Goal: Complete application form

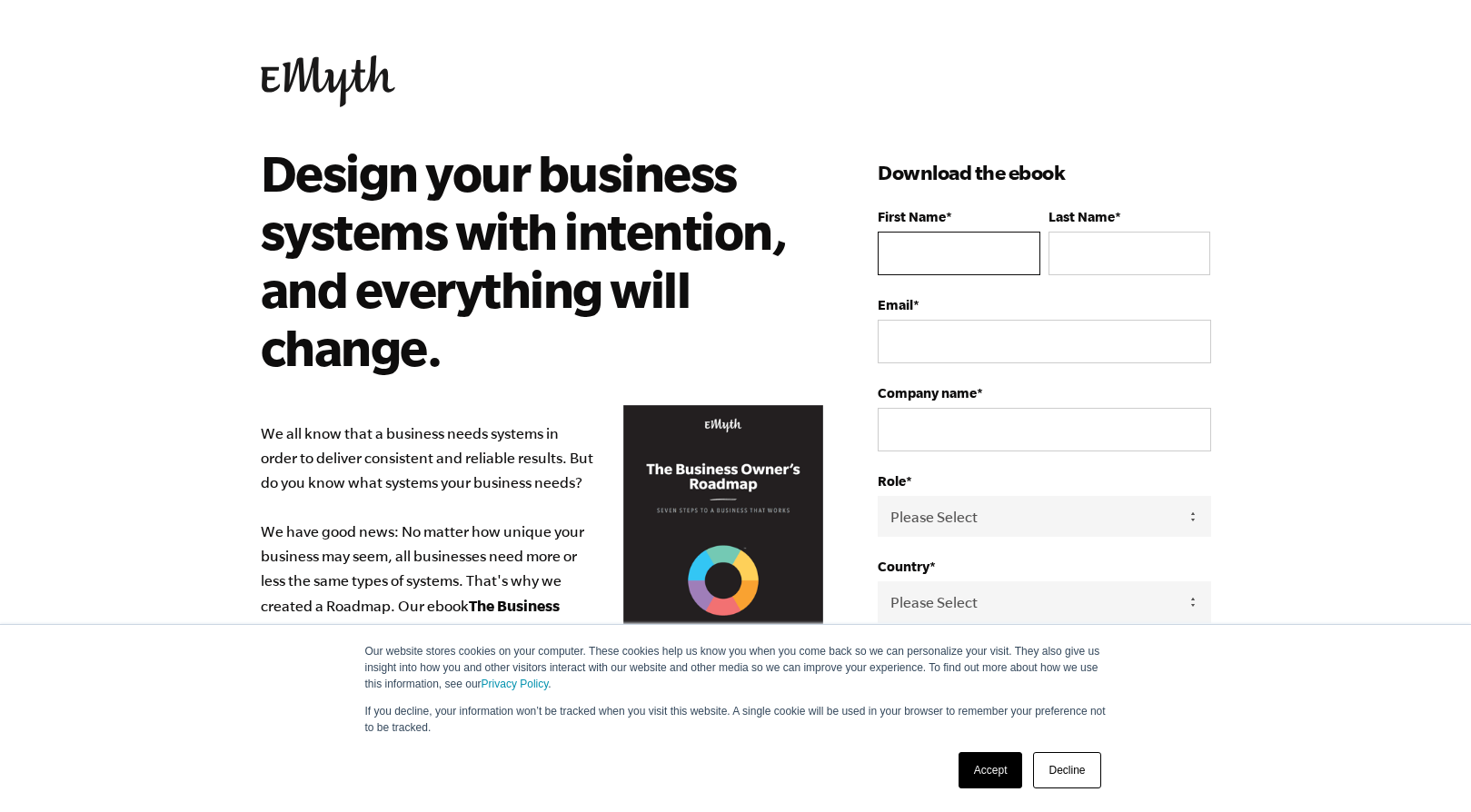
click at [931, 234] on input "First Name *" at bounding box center [959, 254] width 162 height 44
type input "[PERSON_NAME]"
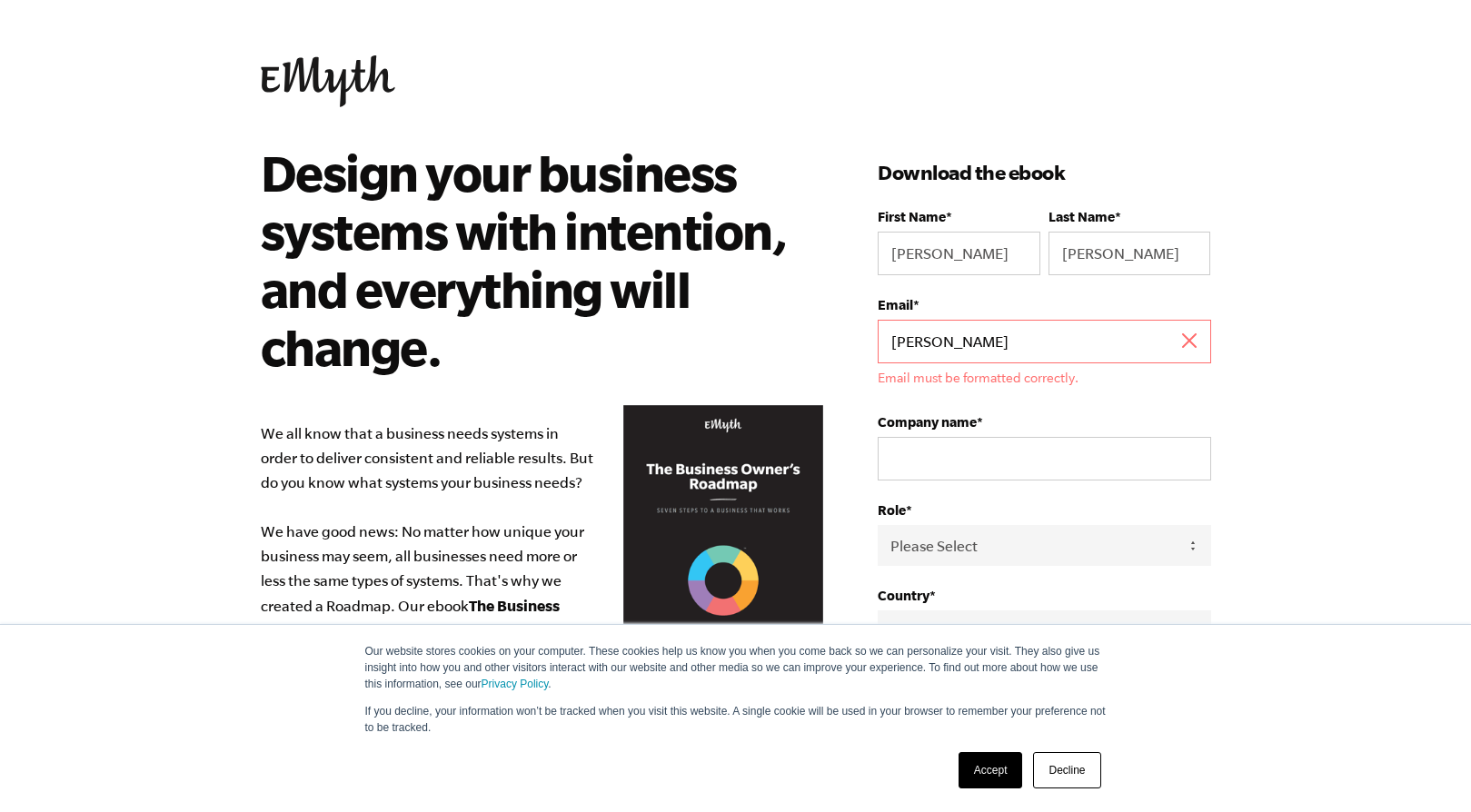
type input "[PERSON_NAME][EMAIL_ADDRESS][DOMAIN_NAME]"
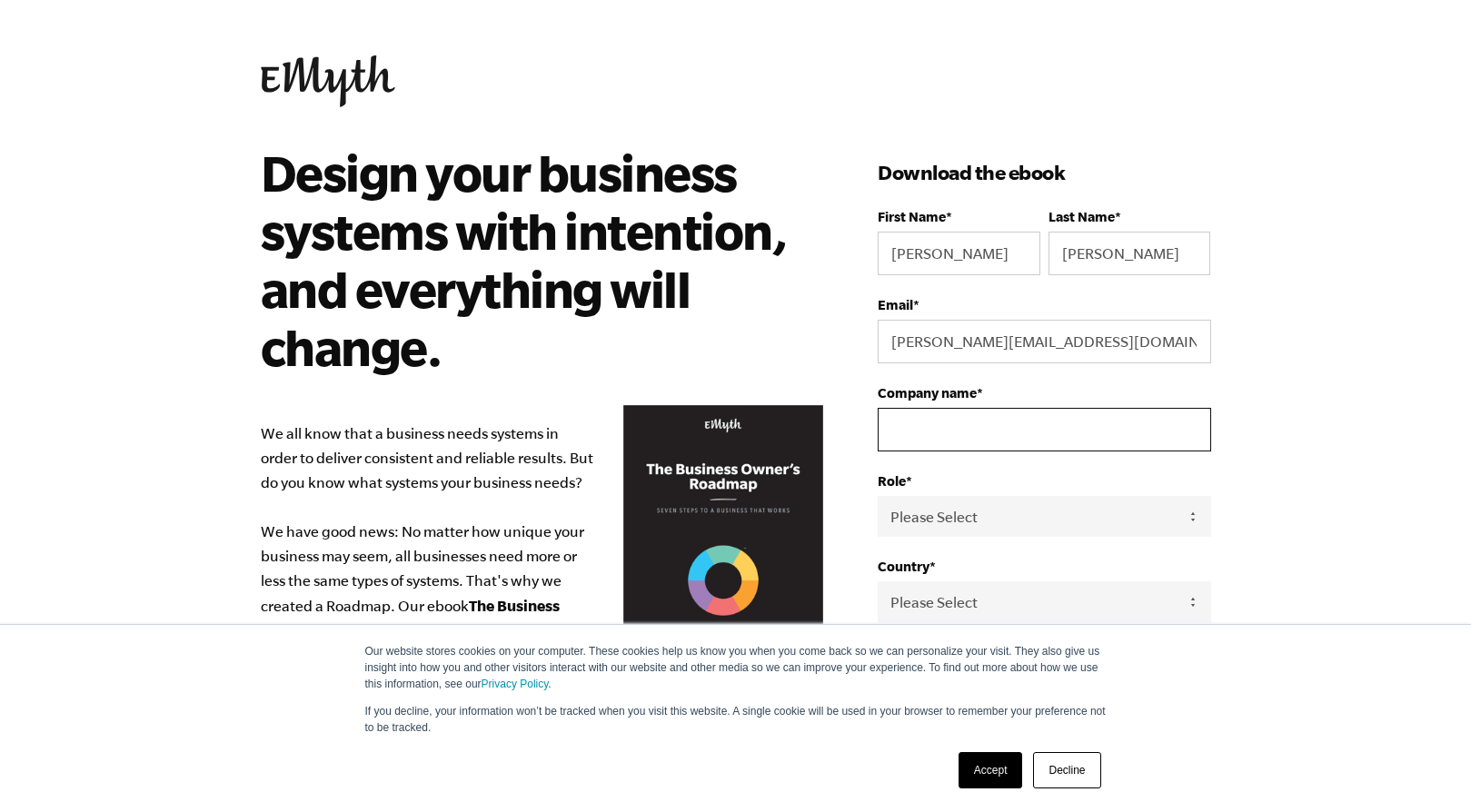
click at [985, 441] on input "Company name *" at bounding box center [1044, 430] width 333 height 44
type input "VOYAGE PICTURES"
click at [967, 536] on select "Please Select Owner Partner / Co-Owner Executive Employee / Other" at bounding box center [1044, 516] width 333 height 41
select select "Owner"
click at [878, 497] on select "Please Select Owner Partner / Co-Owner Executive Employee / Other" at bounding box center [1044, 516] width 333 height 41
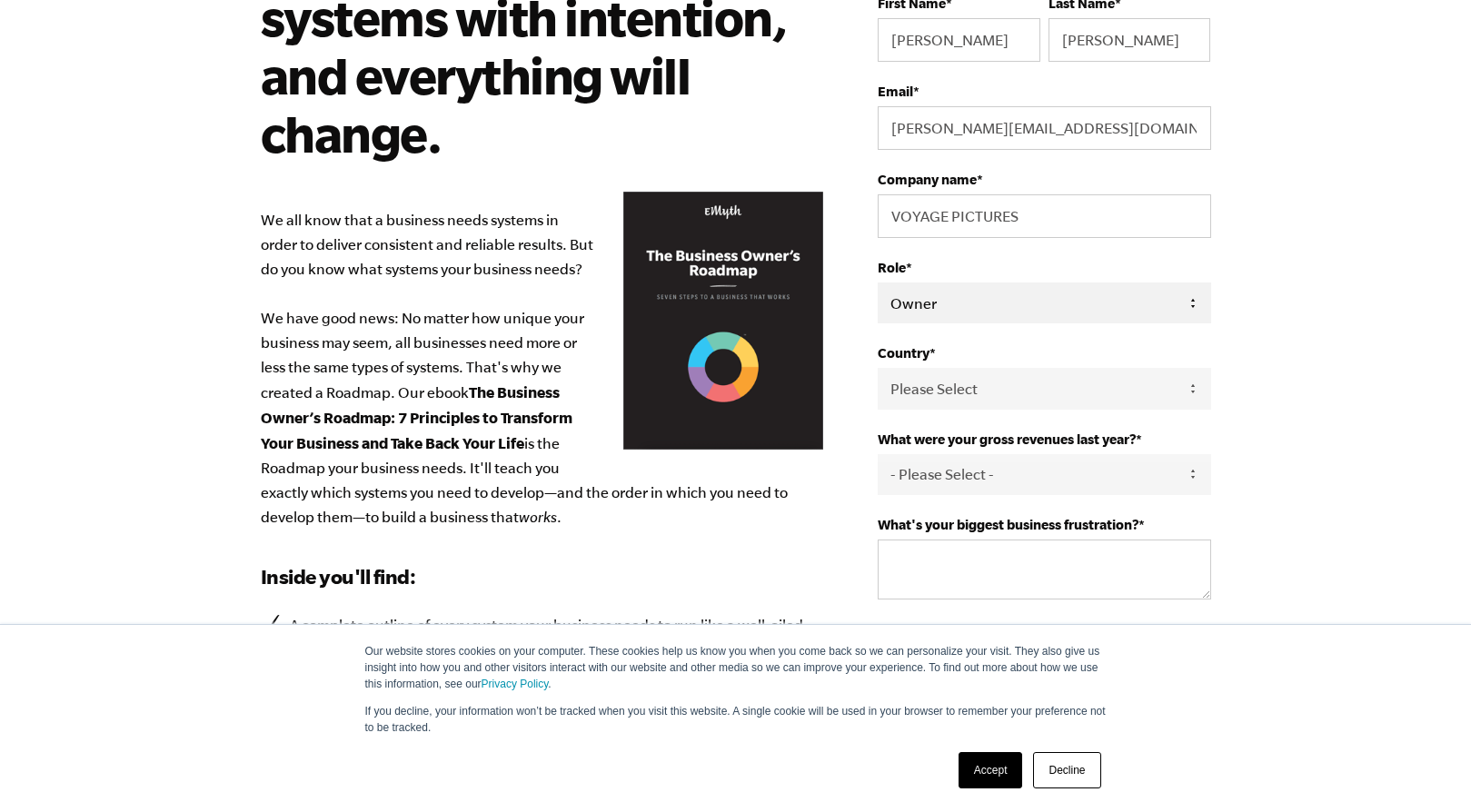
scroll to position [219, 0]
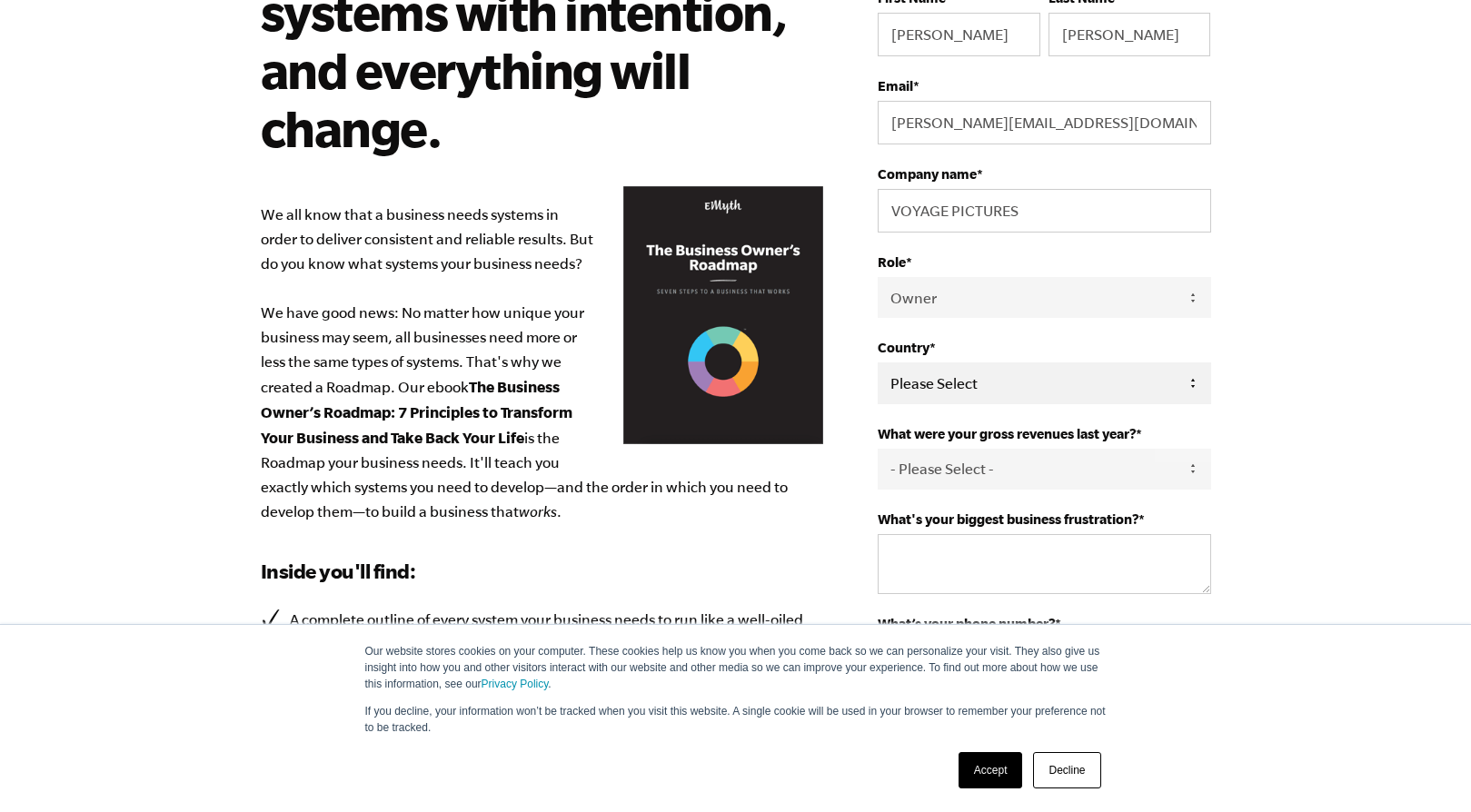
click at [966, 380] on select "Please Select [GEOGRAPHIC_DATA] [GEOGRAPHIC_DATA] [GEOGRAPHIC_DATA] [GEOGRAPHIC…" at bounding box center [1044, 382] width 333 height 41
select select "[GEOGRAPHIC_DATA]"
click at [878, 364] on select "Please Select [GEOGRAPHIC_DATA] [GEOGRAPHIC_DATA] [GEOGRAPHIC_DATA] [GEOGRAPHIC…" at bounding box center [1044, 382] width 333 height 41
click at [990, 464] on select "- Please Select - 0-75K 76-150K 151-275K 276-500K 501-750K 751-1M 1-2.5M 2.5-5M…" at bounding box center [1044, 469] width 333 height 41
select select "751-1M"
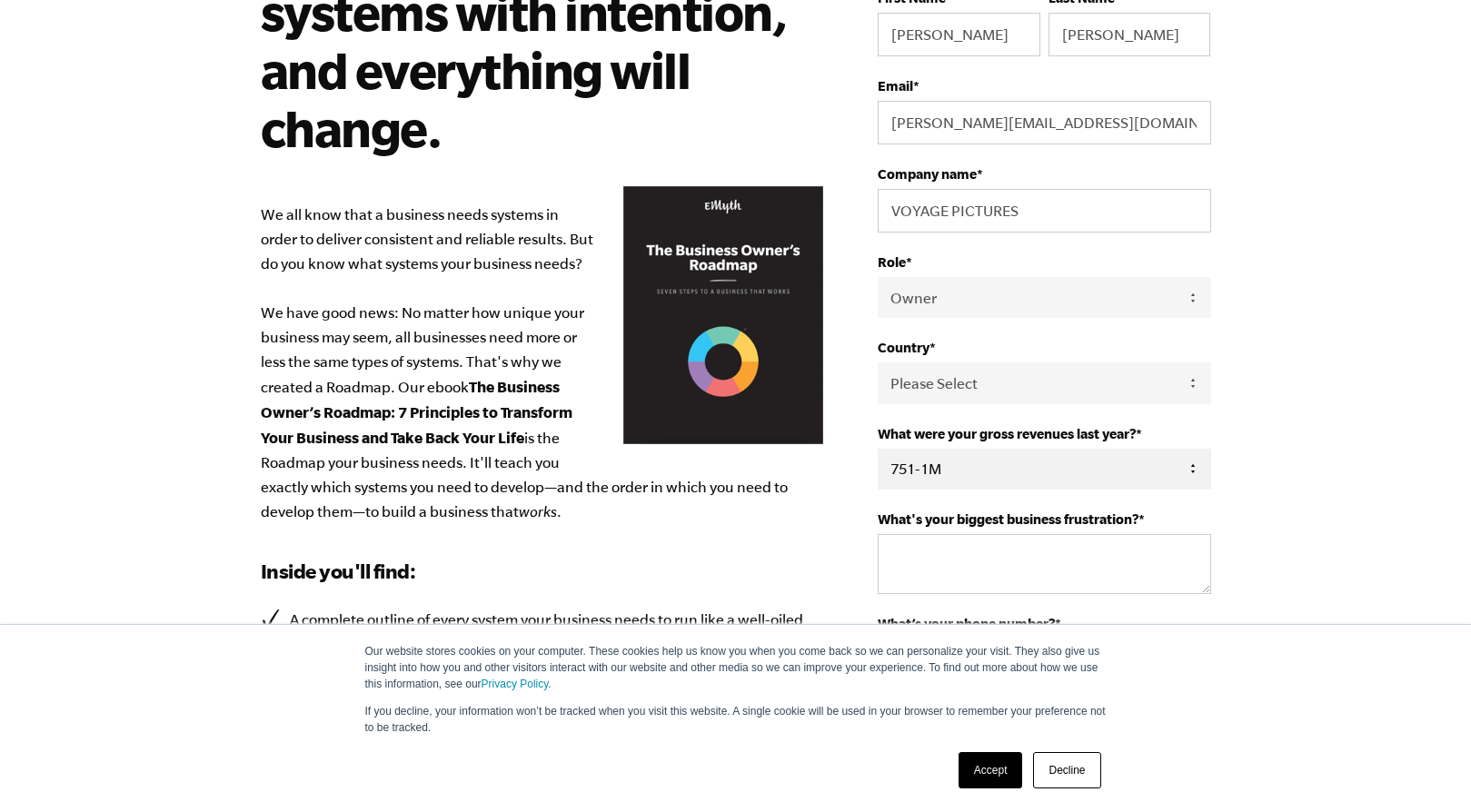
click at [878, 451] on select "- Please Select - 0-75K 76-150K 151-275K 276-500K 501-750K 751-1M 1-2.5M 2.5-5M…" at bounding box center [1044, 469] width 333 height 41
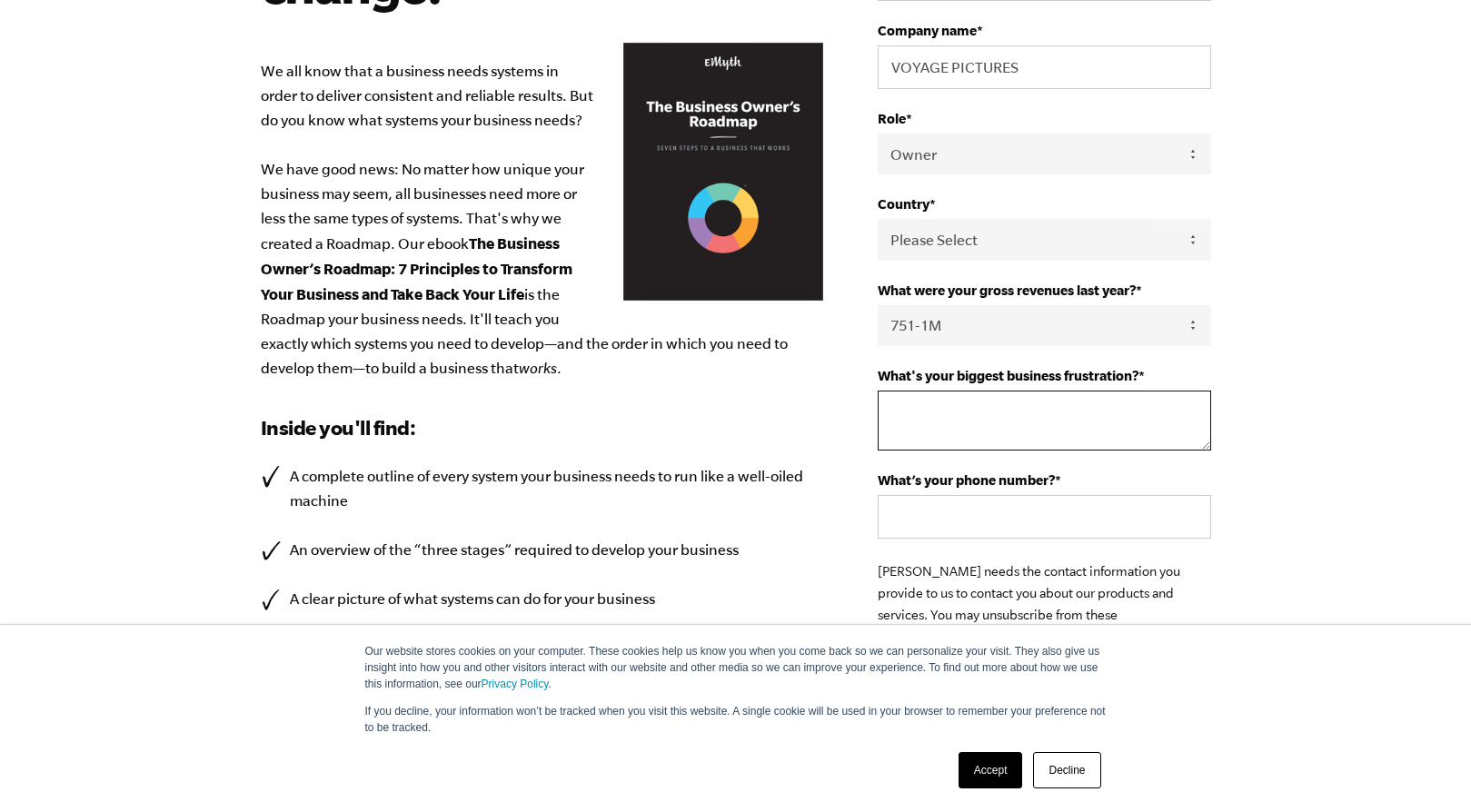
click at [1092, 429] on textarea "What's your biggest business frustration? *" at bounding box center [1044, 420] width 333 height 60
type textarea "Sustaining/Scaling/Streamlining"
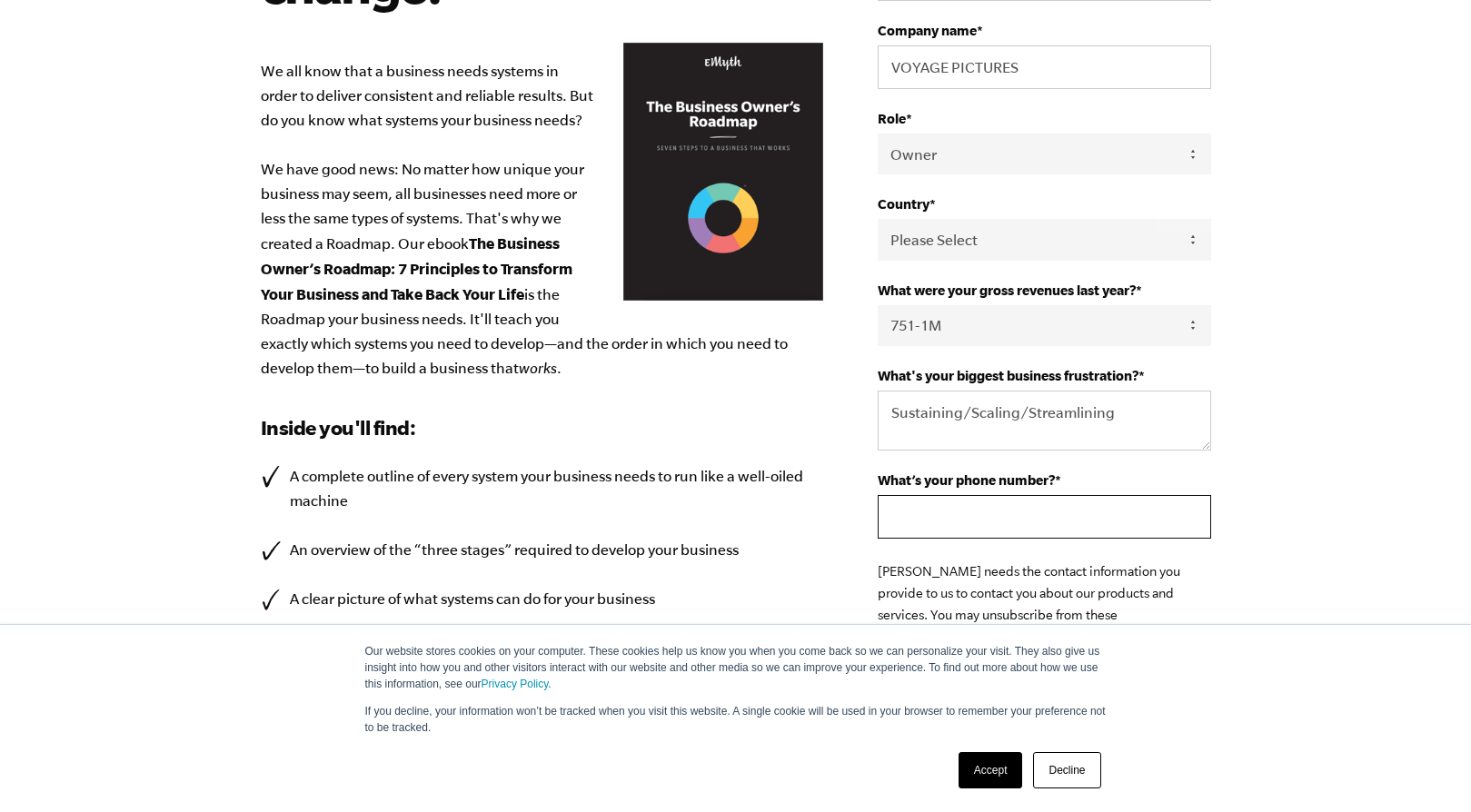
click at [1071, 505] on input "What’s your phone number? *" at bounding box center [1044, 517] width 333 height 44
type input "6162720008"
click at [1319, 425] on body "Our website stores cookies on your computer. These cookies help us know you whe…" at bounding box center [735, 44] width 1471 height 812
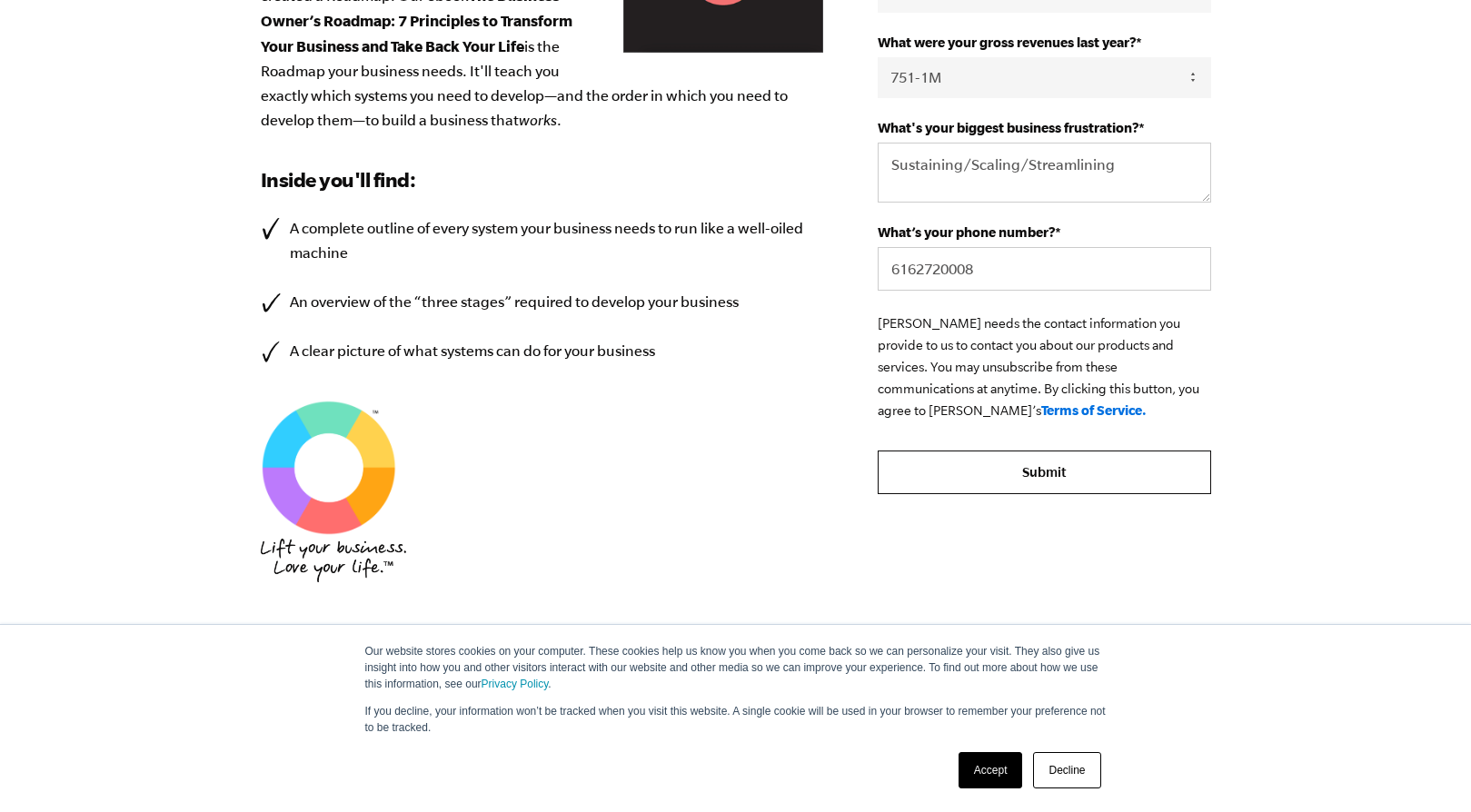
click at [994, 488] on input "Submit" at bounding box center [1044, 473] width 333 height 44
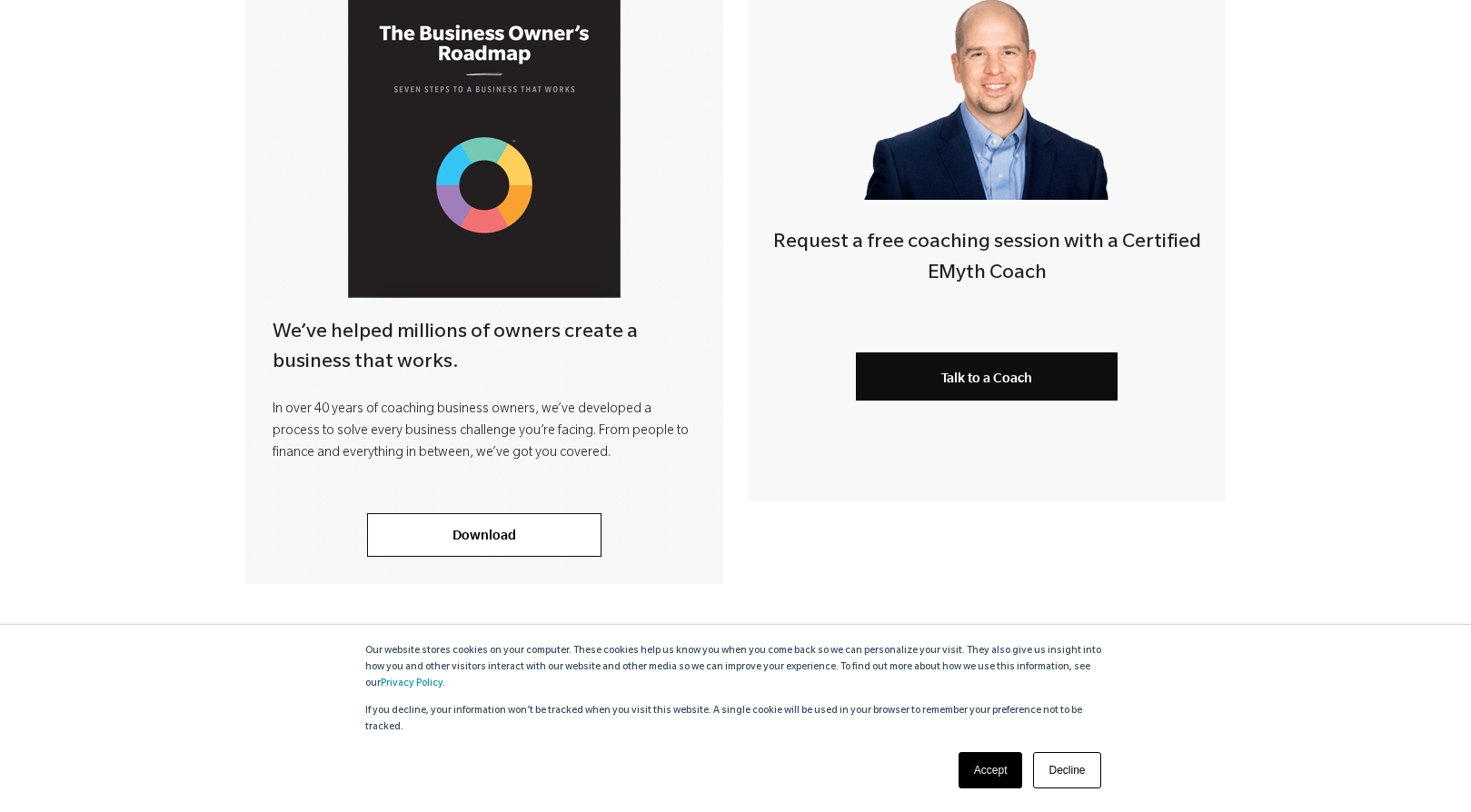
scroll to position [543, 0]
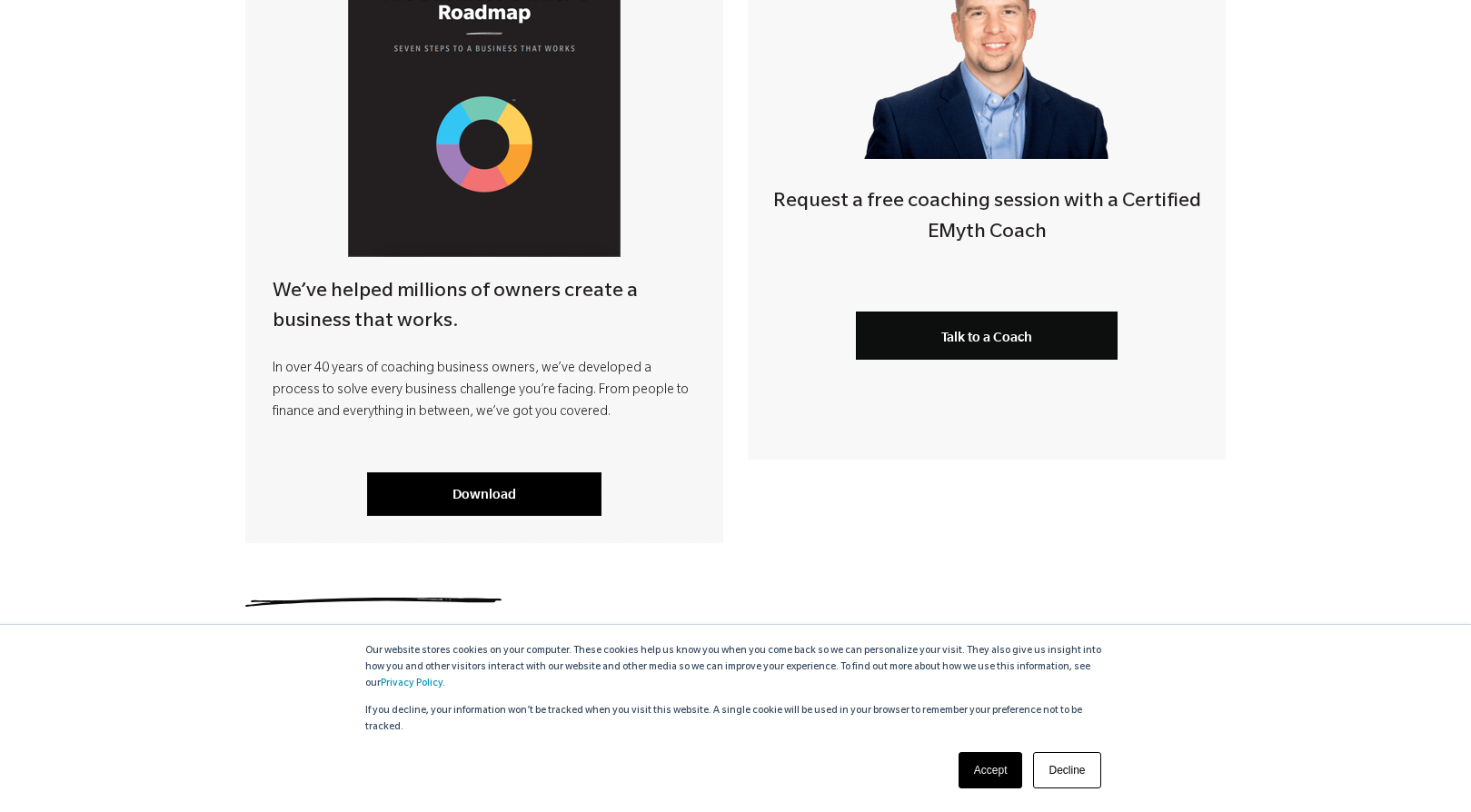
click at [500, 507] on link "Download" at bounding box center [484, 495] width 235 height 44
